Goal: Obtain resource: Obtain resource

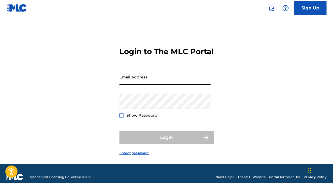
click at [131, 85] on input "Email Address" at bounding box center [164, 76] width 91 height 15
click at [116, 86] on div "Login to The MLC Portal Email Address Password Show Password Login Forgot passw…" at bounding box center [166, 97] width 333 height 134
click at [138, 84] on input "Email Address" at bounding box center [164, 76] width 91 height 15
click at [242, 64] on div "Login to The MLC Portal Email Address Password Show Password Login Forgot passw…" at bounding box center [166, 97] width 333 height 134
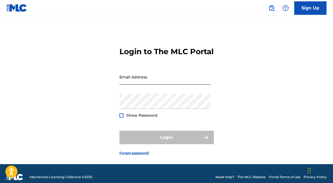
click at [131, 85] on input "Email Address" at bounding box center [164, 76] width 91 height 15
type input "[EMAIL_ADDRESS][DOMAIN_NAME]"
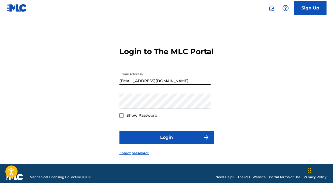
click at [122, 117] on div at bounding box center [121, 115] width 4 height 4
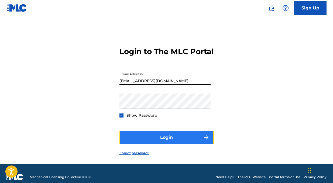
click at [137, 141] on button "Login" at bounding box center [166, 137] width 94 height 13
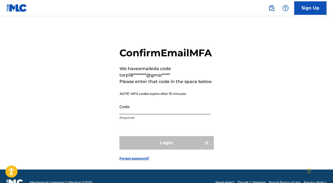
click at [138, 114] on input "Code" at bounding box center [164, 106] width 91 height 15
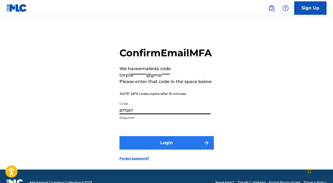
type input "877267"
click at [169, 149] on button "Login" at bounding box center [166, 142] width 94 height 13
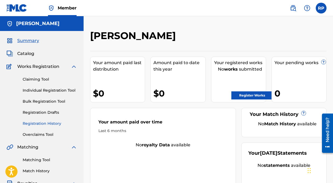
click at [47, 122] on link "Registration History" at bounding box center [50, 124] width 54 height 6
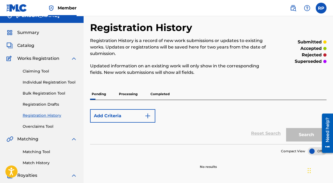
scroll to position [6, 0]
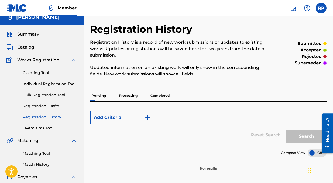
click at [136, 96] on p "Processing" at bounding box center [128, 95] width 22 height 11
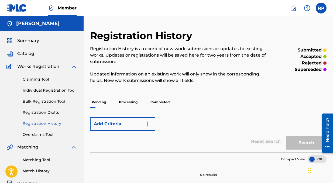
click at [159, 103] on p "Completed" at bounding box center [160, 101] width 22 height 11
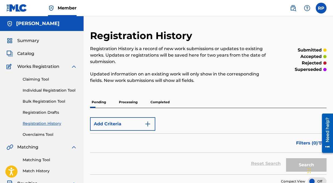
scroll to position [3, 0]
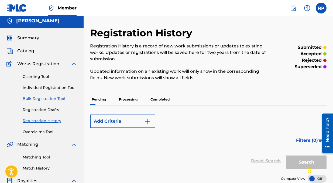
click at [41, 100] on link "Bulk Registration Tool" at bounding box center [50, 99] width 54 height 6
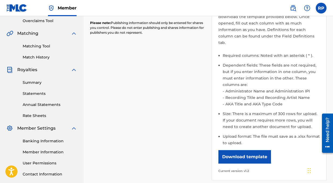
scroll to position [115, 0]
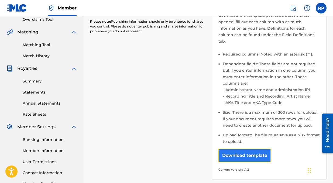
click at [247, 149] on button "Download template" at bounding box center [244, 155] width 53 height 13
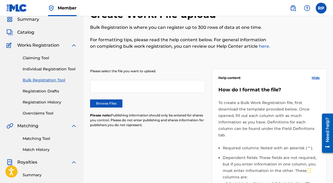
scroll to position [0, 0]
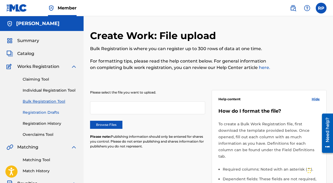
click at [40, 114] on link "Registration Drafts" at bounding box center [50, 113] width 54 height 6
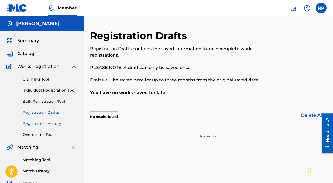
click at [48, 123] on link "Registration History" at bounding box center [50, 124] width 54 height 6
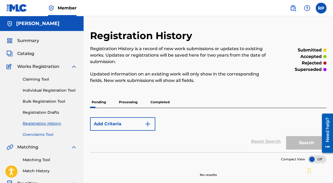
click at [45, 134] on link "Overclaims Tool" at bounding box center [50, 135] width 54 height 6
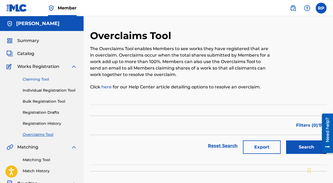
click at [44, 79] on link "Claiming Tool" at bounding box center [50, 79] width 54 height 6
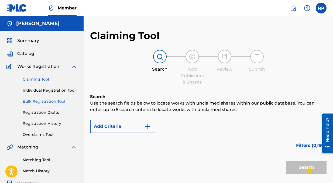
click at [46, 99] on link "Bulk Registration Tool" at bounding box center [50, 102] width 54 height 6
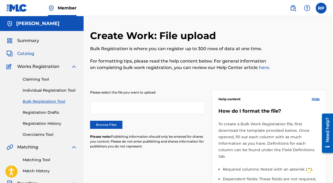
click at [27, 56] on span "Catalog" at bounding box center [25, 53] width 17 height 6
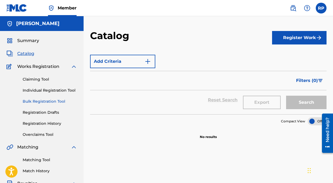
click at [47, 102] on link "Bulk Registration Tool" at bounding box center [50, 102] width 54 height 6
